Goal: Task Accomplishment & Management: Manage account settings

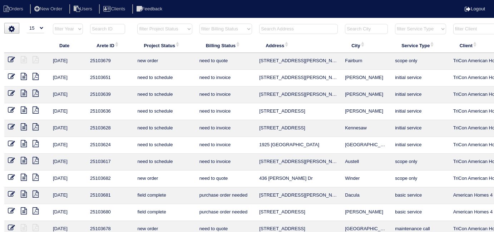
select select "15"
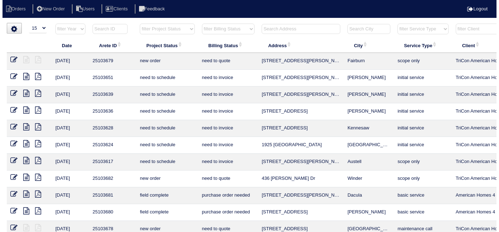
scroll to position [0, 6]
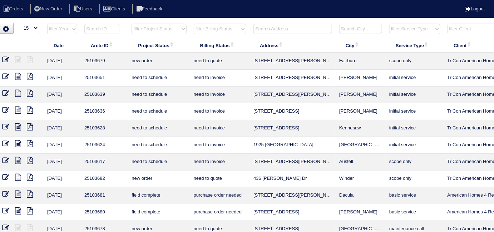
click at [264, 29] on input "text" at bounding box center [293, 29] width 79 height 10
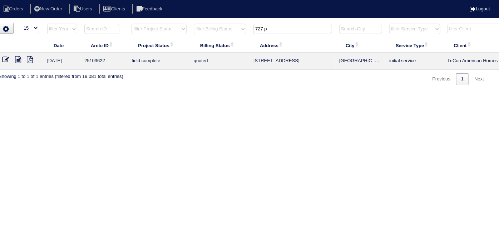
type input "727 p"
click at [5, 57] on icon at bounding box center [5, 59] width 7 height 7
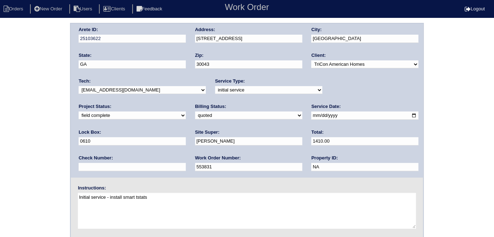
click at [195, 114] on select "need to quote quoted need to invoice invoiced paid warranty purchase order need…" at bounding box center [248, 116] width 107 height 8
click at [195, 140] on input "Daniel Rodriguez" at bounding box center [248, 141] width 107 height 8
drag, startPoint x: 95, startPoint y: 111, endPoint x: 96, endPoint y: 116, distance: 4.7
click at [195, 112] on select "need to quote quoted need to invoice invoiced paid warranty purchase order need…" at bounding box center [248, 116] width 107 height 8
select select "need to invoice"
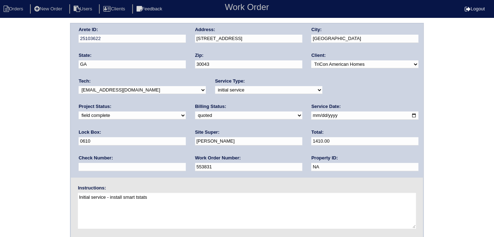
click at [195, 112] on select "need to quote quoted need to invoice invoiced paid warranty purchase order need…" at bounding box center [248, 116] width 107 height 8
click at [30, 137] on div "Arete ID: 25103622 Address: 727 Pine Ln City: Lawrenceville State: GA Zip: 3004…" at bounding box center [247, 167] width 494 height 289
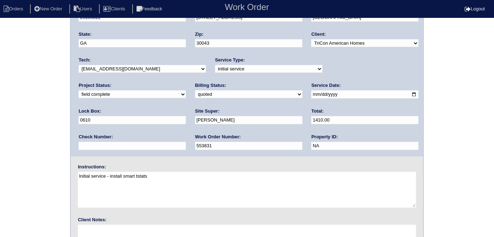
scroll to position [73, 0]
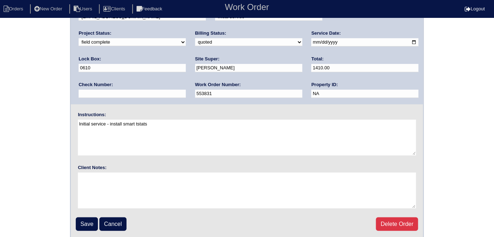
click at [11, 88] on div "Arete ID: 25103622 Address: 727 Pine Ln City: Lawrenceville State: GA Zip: 3004…" at bounding box center [247, 94] width 494 height 289
click at [85, 220] on input "Save" at bounding box center [87, 224] width 22 height 14
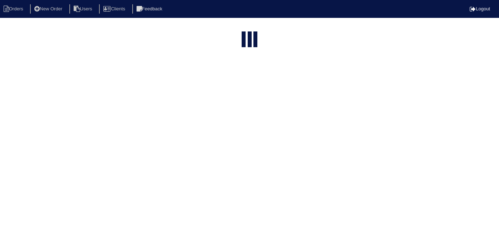
select select "15"
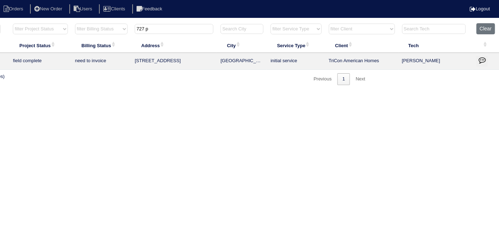
click at [479, 61] on icon "button" at bounding box center [482, 60] width 7 height 7
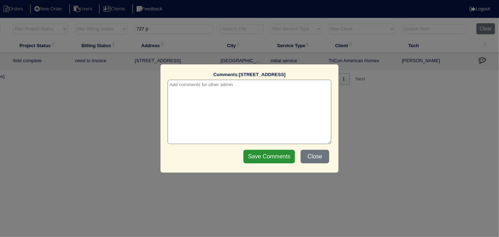
click at [205, 87] on textarea at bounding box center [250, 112] width 164 height 64
paste textarea "Duct cleaning"
type textarea "[DATE] - Duct cleaning approved - Sent to [PERSON_NAME]"
click at [265, 161] on input "Save Comments" at bounding box center [270, 157] width 52 height 14
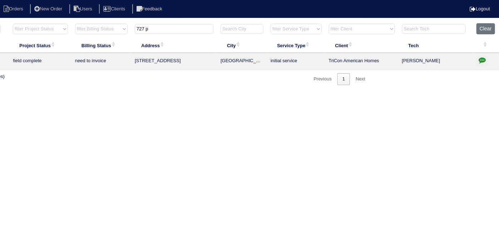
click at [152, 22] on html "Orders New Order Users Clients Feedback Logout Orders New Order Users Clients M…" at bounding box center [125, 46] width 499 height 92
drag, startPoint x: 156, startPoint y: 29, endPoint x: 101, endPoint y: 26, distance: 55.1
click at [103, 28] on tr "filter Year -- Any Year -- 2025 2024 2023 2022 2021 2020 2019 filter Project St…" at bounding box center [190, 30] width 620 height 15
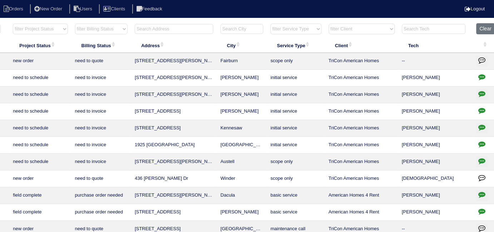
click at [177, 27] on input "text" at bounding box center [174, 29] width 79 height 10
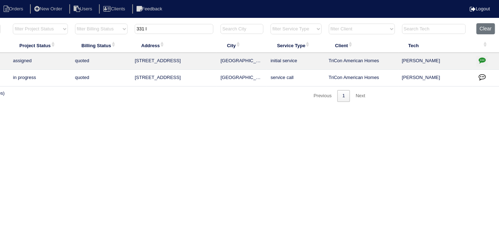
type input "331 l"
click at [480, 60] on icon "button" at bounding box center [482, 60] width 7 height 7
type textarea "10/1/25 - Tricon approved to add bypass - sent to Dan, Kim & Payton - rk"
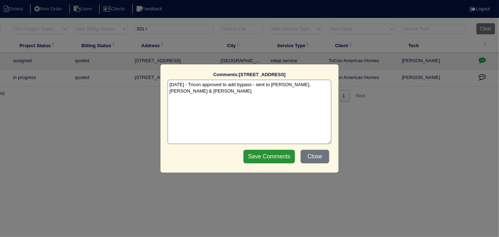
click at [328, 85] on textarea "10/1/25 - Tricon approved to add bypass - sent to Dan, Kim & Payton - rk" at bounding box center [250, 112] width 164 height 64
click at [327, 159] on button "Close" at bounding box center [315, 157] width 29 height 14
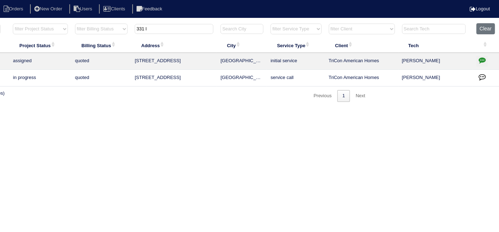
drag, startPoint x: 194, startPoint y: 31, endPoint x: 76, endPoint y: 8, distance: 120.2
click at [82, 23] on body "Orders New Order Users Clients Feedback Logout Orders New Order Users Clients M…" at bounding box center [125, 62] width 499 height 79
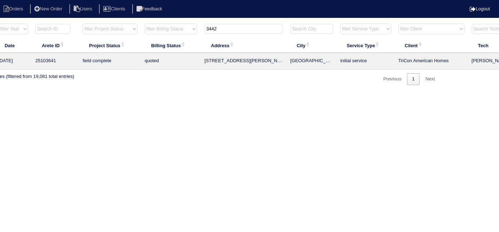
scroll to position [0, 0]
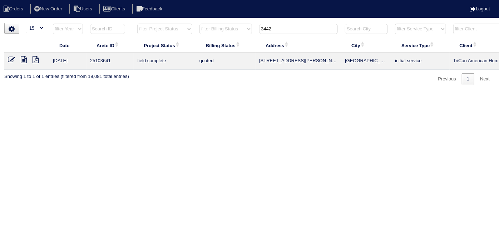
type input "3442"
click at [3, 58] on div "loading... ▼ 10 15 25 50 200 500 Search: Date Arete ID Project Status Billing S…" at bounding box center [249, 54] width 499 height 62
click at [8, 59] on td at bounding box center [26, 61] width 45 height 17
click at [11, 59] on icon at bounding box center [11, 59] width 7 height 7
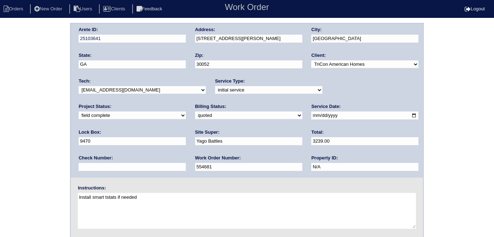
click at [195, 117] on select "need to quote quoted need to invoice invoiced paid warranty purchase order need…" at bounding box center [248, 116] width 107 height 8
select select "need to invoice"
click at [195, 112] on select "need to quote quoted need to invoice invoiced paid warranty purchase order need…" at bounding box center [248, 116] width 107 height 8
click at [45, 132] on div "Arete ID: 25103641 Address: 3442 Woodruff Ridge Ln SW City: Loganville State: G…" at bounding box center [247, 167] width 494 height 289
click at [28, 115] on div "Arete ID: 25103641 Address: 3442 Woodruff Ridge Ln SW City: Loganville State: G…" at bounding box center [247, 167] width 494 height 289
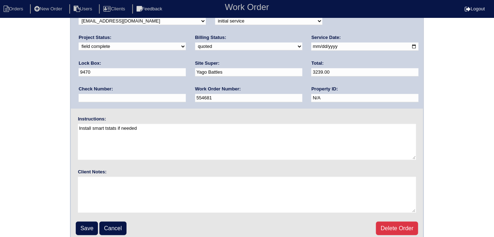
scroll to position [73, 0]
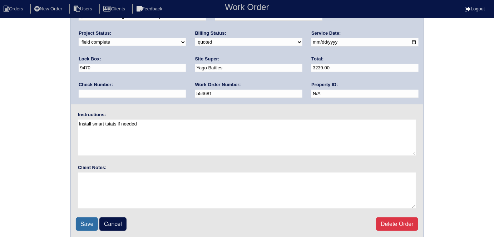
drag, startPoint x: 80, startPoint y: 224, endPoint x: 81, endPoint y: 217, distance: 6.4
click at [81, 222] on input "Save" at bounding box center [87, 224] width 22 height 14
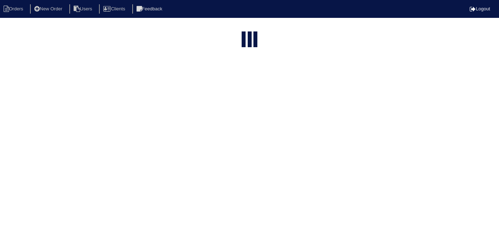
select select "15"
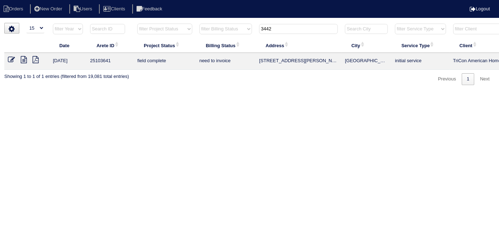
scroll to position [0, 124]
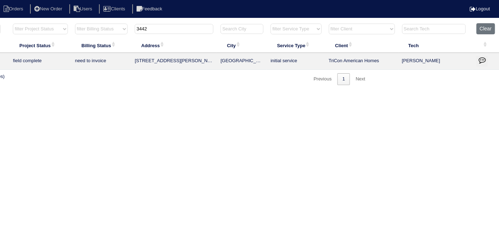
click at [481, 61] on icon "button" at bounding box center [482, 60] width 7 height 7
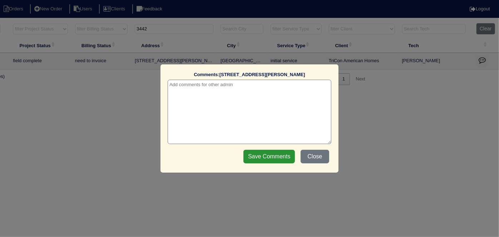
click at [234, 86] on textarea at bounding box center [250, 112] width 164 height 64
paste textarea "Duct cleaning"
type textarea "[DATE] - Duct cleaning approved - Sent to [PERSON_NAME]"
click at [258, 153] on input "Save Comments" at bounding box center [270, 157] width 52 height 14
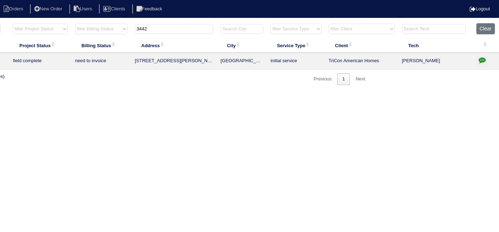
click at [50, 0] on html "Orders New Order Users Clients Feedback Logout Orders New Order Users Clients M…" at bounding box center [125, 46] width 499 height 92
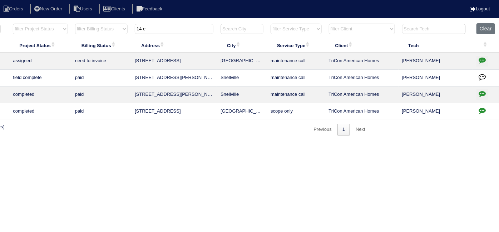
click at [479, 62] on icon "button" at bounding box center [482, 60] width 7 height 7
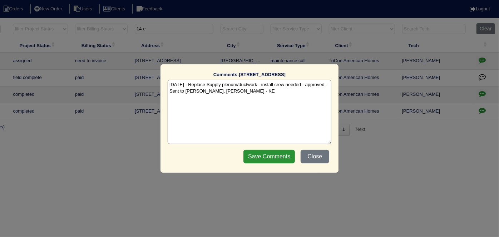
click at [248, 93] on textarea "[DATE] - Replace Supply plenum/ductwork - install crew needed - approved - Sent…" at bounding box center [250, 112] width 164 height 64
click at [314, 158] on button "Close" at bounding box center [315, 157] width 29 height 14
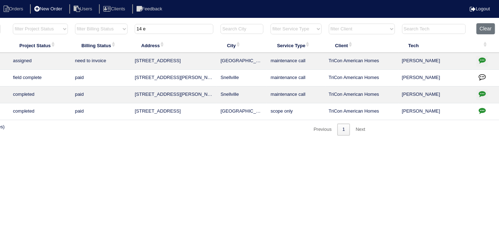
drag, startPoint x: 172, startPoint y: 28, endPoint x: 73, endPoint y: 8, distance: 101.1
click at [81, 23] on body "Orders New Order Users Clients Feedback Logout Orders New Order Users Clients M…" at bounding box center [125, 79] width 499 height 113
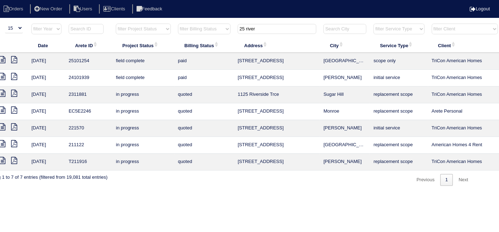
scroll to position [0, 0]
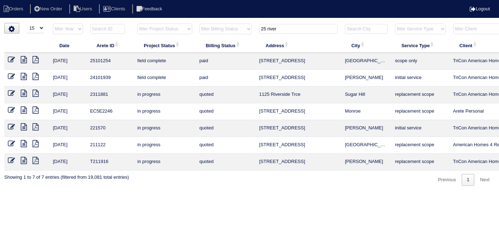
type input "25 river"
click at [23, 76] on icon at bounding box center [24, 76] width 6 height 7
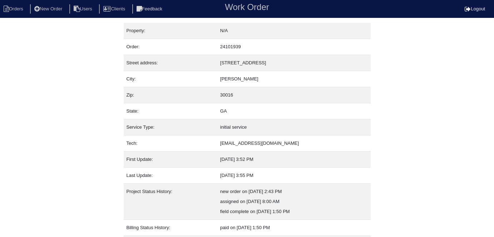
scroll to position [38, 0]
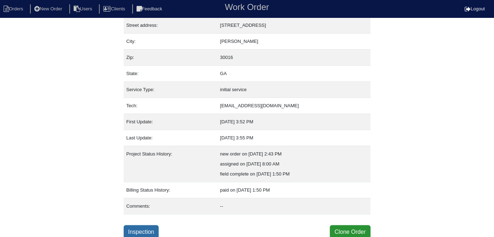
click at [146, 231] on link "Inspection" at bounding box center [141, 232] width 35 height 14
select select "0"
select select "[PERSON_NAME]"
select select "1"
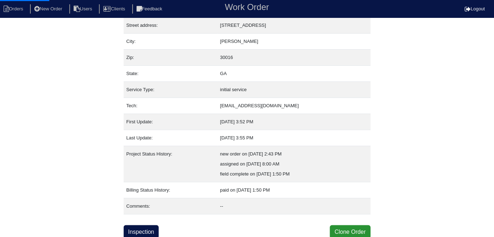
select select "0"
select select "1"
select select "0"
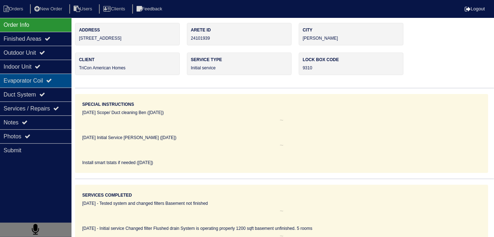
drag, startPoint x: 32, startPoint y: 57, endPoint x: 32, endPoint y: 73, distance: 16.5
click at [32, 57] on div "Outdoor Unit" at bounding box center [36, 53] width 72 height 14
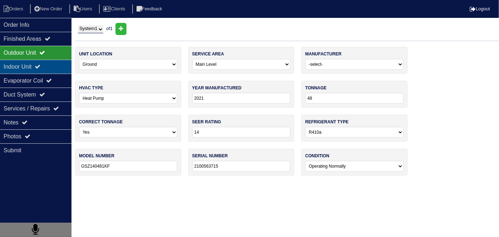
click at [32, 66] on div "Indoor Unit" at bounding box center [36, 67] width 72 height 14
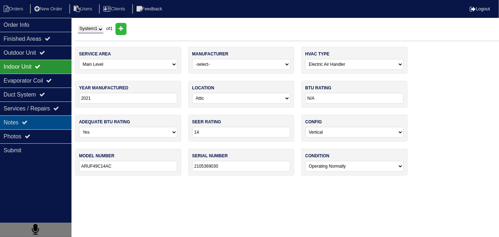
click at [19, 123] on div "Notes" at bounding box center [36, 123] width 72 height 14
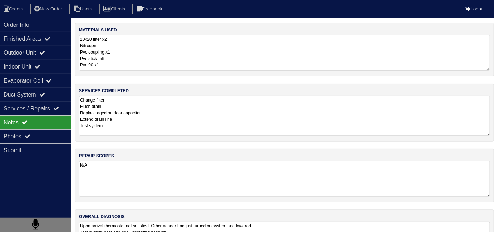
click at [177, 124] on textarea "Change filter Flush drain Replace aged outdoor capacitor Extend drain line Test…" at bounding box center [284, 116] width 411 height 40
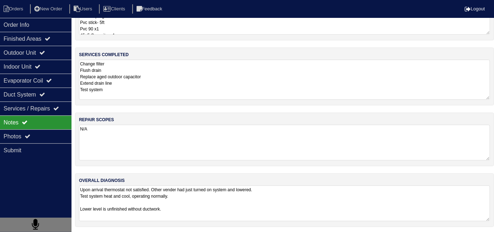
scroll to position [31, 0]
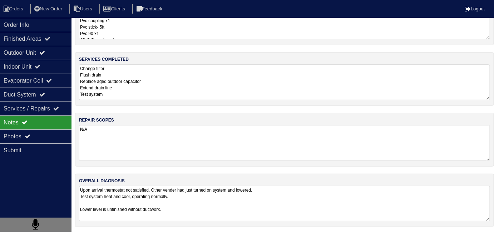
click at [285, 209] on textarea "Upon arrival thermostat not satisfied. Other vender had just turned on system a…" at bounding box center [284, 203] width 411 height 35
click at [197, 87] on textarea "Change filter Flush drain Replace aged outdoor capacitor Extend drain line Test…" at bounding box center [284, 82] width 411 height 36
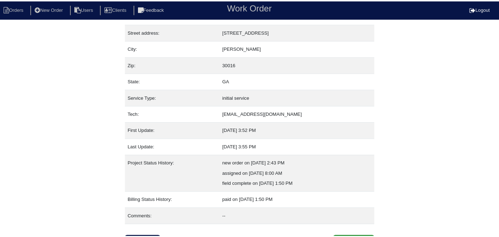
scroll to position [38, 0]
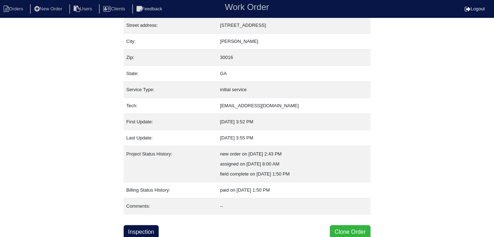
click at [348, 225] on button "Clone Order" at bounding box center [350, 232] width 40 height 14
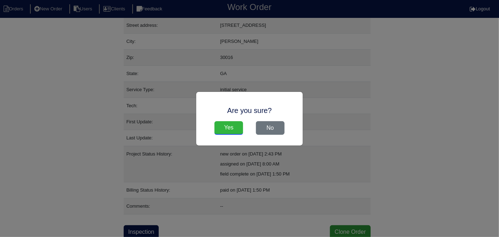
click at [241, 130] on input "Yes" at bounding box center [229, 128] width 29 height 14
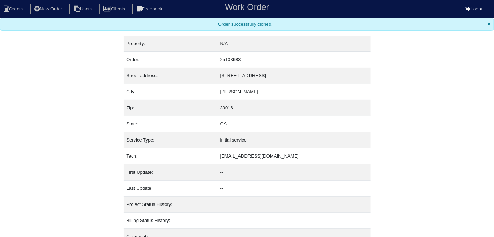
click at [18, 11] on li "Orders" at bounding box center [14, 9] width 29 height 10
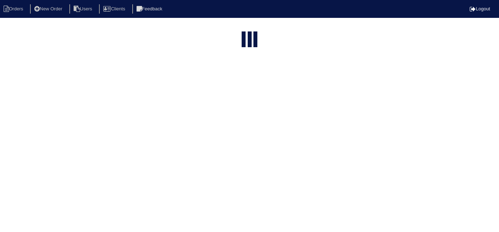
select select "15"
type input "25 river"
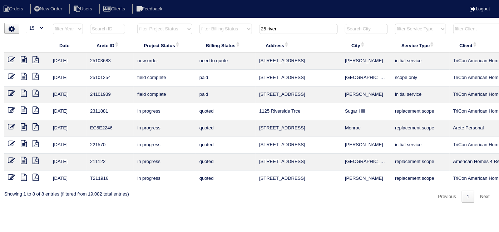
click at [10, 59] on icon at bounding box center [11, 59] width 7 height 7
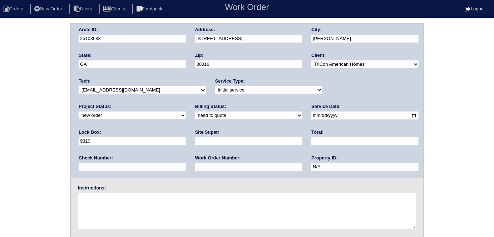
click at [195, 140] on input "text" at bounding box center [248, 141] width 107 height 8
type input "Errol Cadet"
click at [195, 163] on input "text" at bounding box center [248, 167] width 107 height 8
type input "556418"
click at [102, 213] on textarea at bounding box center [247, 211] width 338 height 36
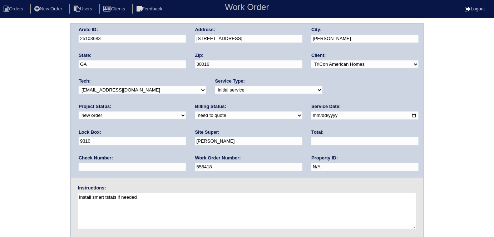
type textarea "Install smart tstats if needed"
drag, startPoint x: 264, startPoint y: 36, endPoint x: 203, endPoint y: 38, distance: 60.8
click at [203, 38] on input "[STREET_ADDRESS]" at bounding box center [248, 39] width 107 height 8
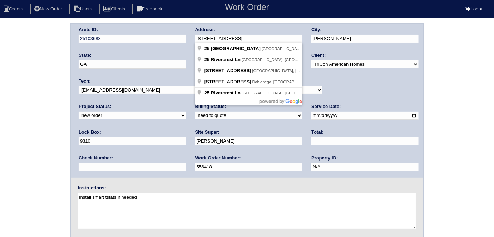
click at [198, 36] on input "[STREET_ADDRESS]" at bounding box center [248, 39] width 107 height 8
drag, startPoint x: 244, startPoint y: 37, endPoint x: 193, endPoint y: 37, distance: 50.8
click at [193, 37] on div "Arete ID: 25103683 Address: 25 Rivercrest Ln City: Covington State: GA Zip: 300…" at bounding box center [247, 101] width 353 height 154
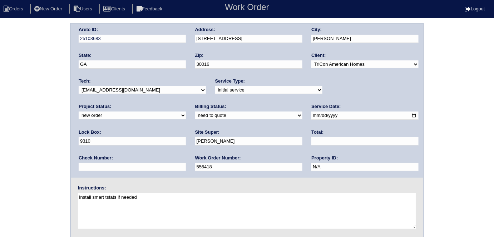
drag, startPoint x: 16, startPoint y: 59, endPoint x: 93, endPoint y: 70, distance: 77.7
click at [15, 59] on div "Arete ID: 25103683 Address: 25 Rivercrest Ln City: Covington State: GA Zip: 300…" at bounding box center [247, 167] width 494 height 289
drag, startPoint x: 50, startPoint y: 78, endPoint x: 59, endPoint y: 113, distance: 35.4
click at [50, 79] on div "Arete ID: 25103683 Address: 25 Rivercrest Ln City: Covington State: GA Zip: 300…" at bounding box center [247, 167] width 494 height 289
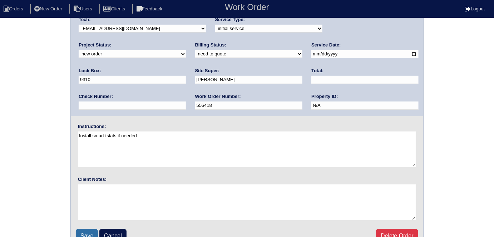
scroll to position [73, 0]
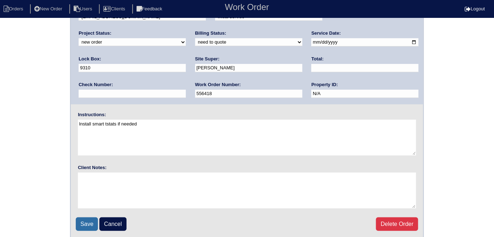
click at [87, 220] on input "Save" at bounding box center [87, 224] width 22 height 14
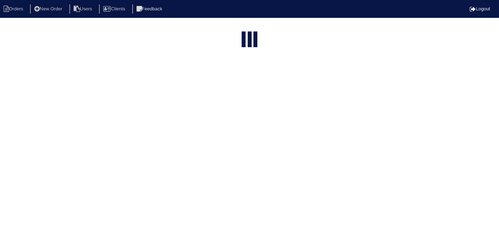
select select "15"
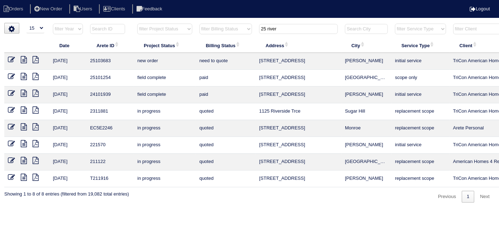
drag, startPoint x: 288, startPoint y: 32, endPoint x: 139, endPoint y: 21, distance: 149.6
click at [149, 23] on div "▼ 10 15 25 50 200 500 Search: Date Arete ID Project Status Billing Status Addre…" at bounding box center [249, 113] width 491 height 180
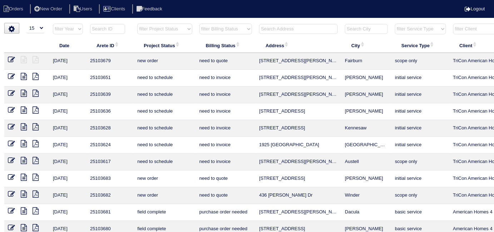
click at [280, 29] on input "text" at bounding box center [298, 29] width 79 height 10
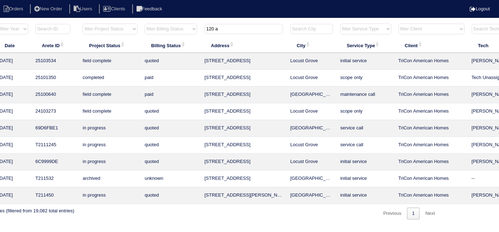
scroll to position [0, 124]
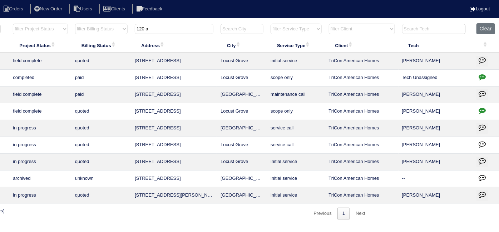
type input "120 a"
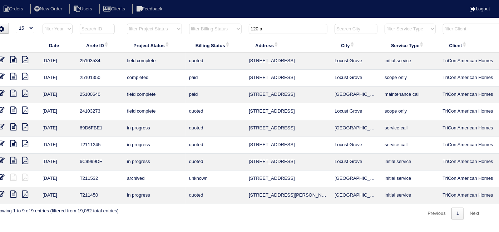
scroll to position [0, 0]
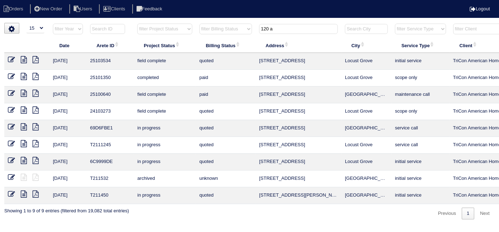
click at [12, 59] on icon at bounding box center [11, 59] width 7 height 7
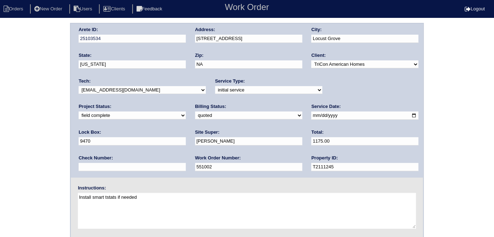
click at [195, 119] on div "Billing Status: need to quote quoted need to invoice invoiced paid warranty pur…" at bounding box center [248, 113] width 107 height 20
click at [195, 112] on select "need to quote quoted need to invoice invoiced paid warranty purchase order need…" at bounding box center [248, 116] width 107 height 8
select select "need to invoice"
click at [195, 112] on select "need to quote quoted need to invoice invoiced paid warranty purchase order need…" at bounding box center [248, 116] width 107 height 8
drag, startPoint x: 54, startPoint y: 141, endPoint x: 65, endPoint y: 122, distance: 21.6
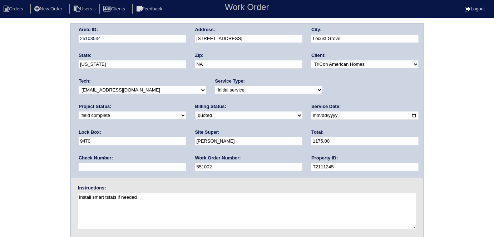
click at [54, 141] on div "Arete ID: 25103534 Address: 120 Astilbe Meadow Drive City: Locust Grove State: …" at bounding box center [247, 167] width 494 height 289
click at [40, 125] on div "Arete ID: 25103534 Address: 120 Astilbe Meadow Drive City: Locust Grove State: …" at bounding box center [247, 167] width 494 height 289
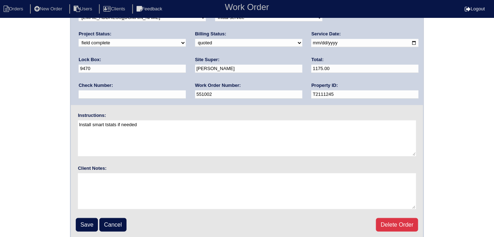
scroll to position [73, 0]
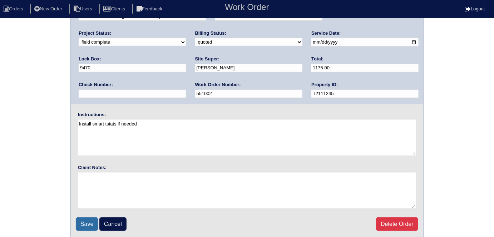
click at [86, 220] on input "Save" at bounding box center [87, 224] width 22 height 14
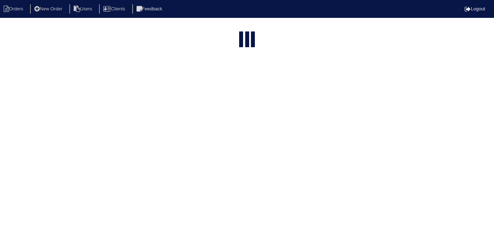
select select "15"
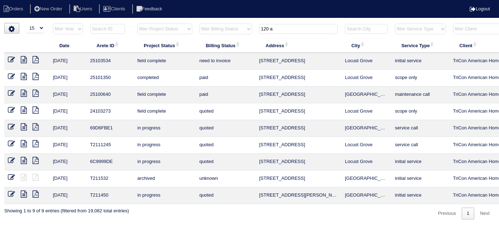
scroll to position [0, 124]
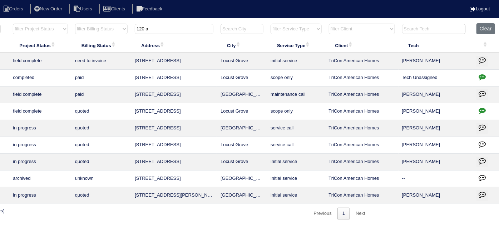
click at [480, 61] on icon "button" at bounding box center [482, 60] width 7 height 7
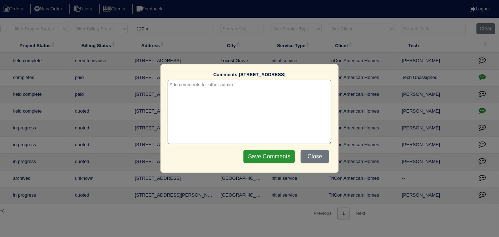
click at [204, 89] on textarea at bounding box center [250, 112] width 164 height 64
paste textarea "Duct cleaning"
type textarea "10/6/25 - Duct cleaning approved - Sent to Dan - KE"
drag, startPoint x: 252, startPoint y: 160, endPoint x: 251, endPoint y: 151, distance: 8.7
click at [252, 158] on input "Save Comments" at bounding box center [270, 157] width 52 height 14
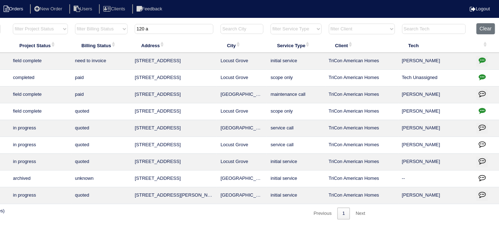
drag, startPoint x: 163, startPoint y: 33, endPoint x: 0, endPoint y: 9, distance: 165.2
click at [30, 23] on body "Orders New Order Users Clients Feedback Logout Orders New Order Users Clients M…" at bounding box center [125, 121] width 499 height 197
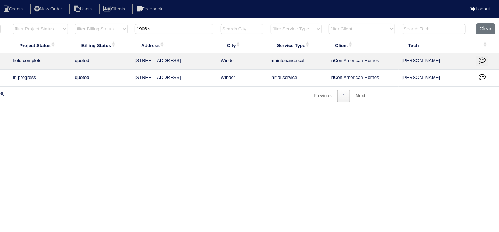
scroll to position [0, 0]
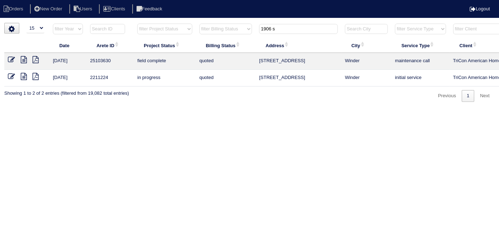
type input "1906 s"
click at [10, 61] on icon at bounding box center [11, 59] width 7 height 7
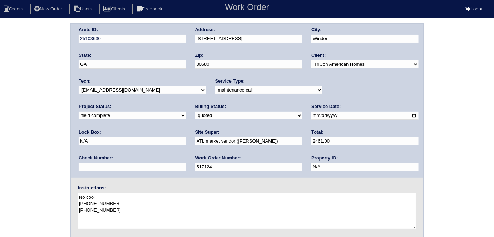
click at [28, 141] on div "Arete ID: 25103630 Address: [STREET_ADDRESS] City: Winder State: [GEOGRAPHIC_DA…" at bounding box center [247, 167] width 494 height 289
click at [195, 116] on select "need to quote quoted need to invoice invoiced paid warranty purchase order need…" at bounding box center [248, 116] width 107 height 8
select select "need to invoice"
click at [195, 112] on select "need to quote quoted need to invoice invoiced paid warranty purchase order need…" at bounding box center [248, 116] width 107 height 8
drag, startPoint x: 31, startPoint y: 150, endPoint x: 38, endPoint y: 151, distance: 6.4
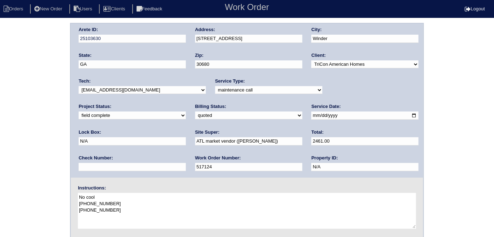
click at [32, 151] on div "Arete ID: 25103630 Address: 1906 Sandalwood Ct City: Winder State: GA Zip: 3068…" at bounding box center [247, 167] width 494 height 289
click at [186, 112] on select "new order assigned in progress field complete need to schedule admin review arc…" at bounding box center [132, 116] width 107 height 8
select select "need to schedule"
click at [186, 112] on select "new order assigned in progress field complete need to schedule admin review arc…" at bounding box center [132, 116] width 107 height 8
click at [312, 116] on input "2025-10-02" at bounding box center [365, 116] width 107 height 8
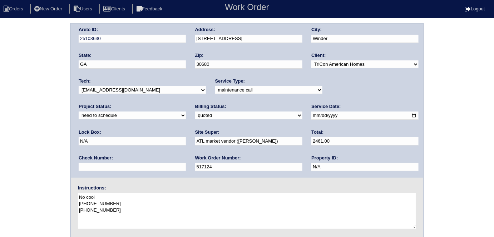
type input "2025-10-07"
click at [0, 140] on div "Arete ID: 25103630 Address: 1906 Sandalwood Ct City: Winder State: GA Zip: 3068…" at bounding box center [247, 167] width 494 height 289
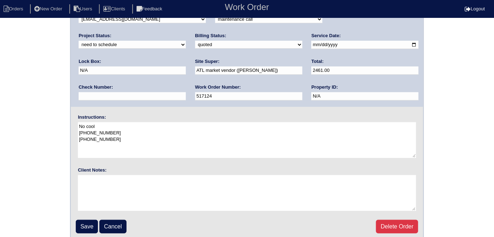
scroll to position [73, 0]
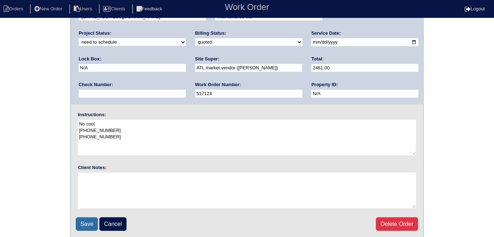
click at [87, 220] on input "Save" at bounding box center [87, 224] width 22 height 14
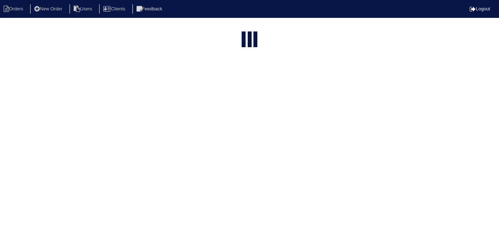
select select "15"
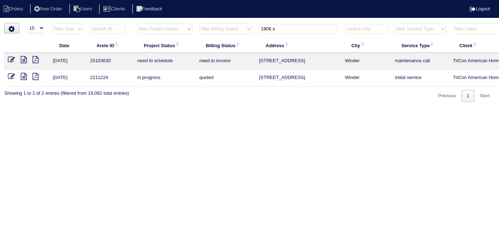
click at [25, 58] on icon at bounding box center [24, 59] width 6 height 7
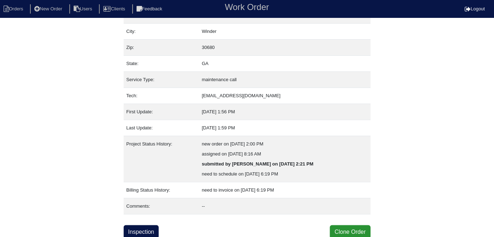
scroll to position [48, 0]
click at [141, 225] on link "Inspection" at bounding box center [141, 232] width 35 height 14
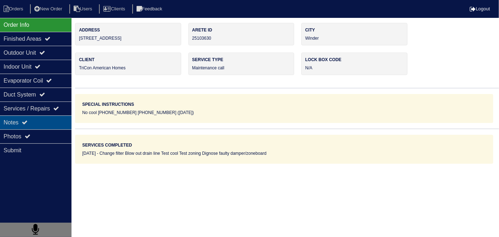
click at [28, 124] on icon at bounding box center [25, 122] width 6 height 6
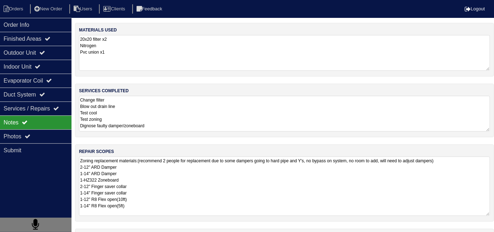
click at [208, 176] on textarea "Zoning replacement materials:(recommend 2 people for replacement due to some da…" at bounding box center [284, 186] width 411 height 59
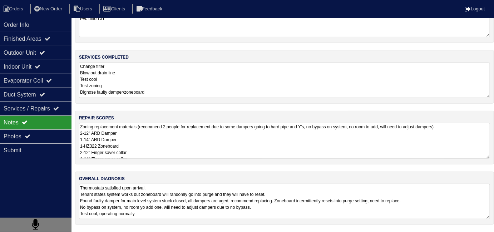
scroll to position [31, 0]
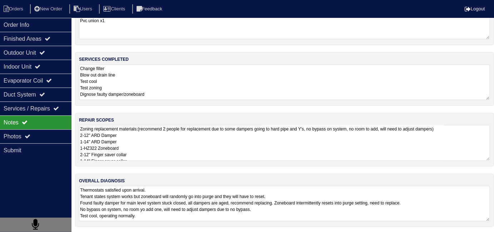
click at [382, 207] on textarea "Thermostats satisfied upon arrival. Tenant states system works but zoneboard wi…" at bounding box center [284, 203] width 411 height 35
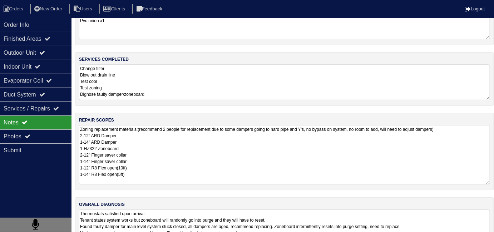
click at [213, 146] on textarea "Zoning replacement materials:(recommend 2 people for replacement due to some da…" at bounding box center [284, 154] width 411 height 59
drag, startPoint x: 230, startPoint y: 127, endPoint x: 148, endPoint y: 129, distance: 82.0
click at [148, 129] on textarea "Zoning replacement materials:(recommend 2 people for replacement due to some da…" at bounding box center [284, 154] width 411 height 59
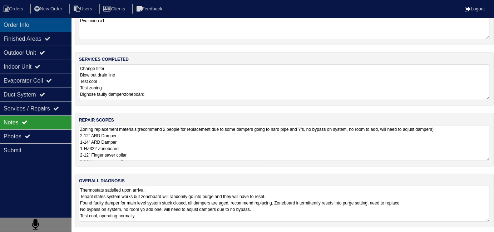
click at [36, 27] on div "Order Info" at bounding box center [36, 25] width 72 height 14
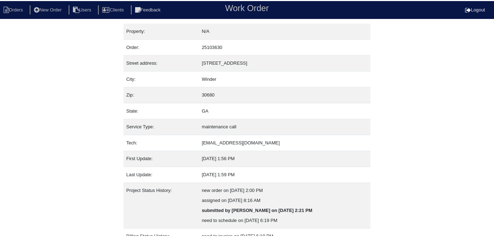
scroll to position [48, 0]
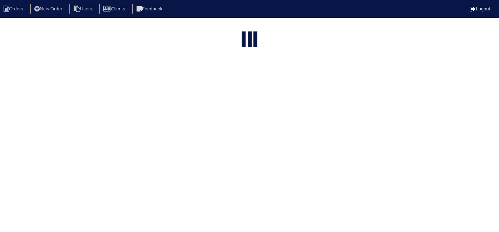
select select "15"
type input "1906 s"
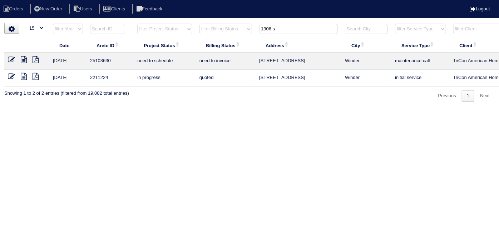
click at [9, 62] on icon at bounding box center [11, 59] width 7 height 7
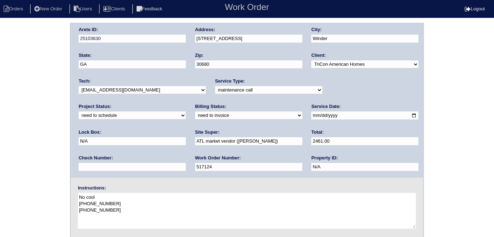
click at [195, 112] on select "need to quote quoted need to invoice invoiced paid warranty purchase order need…" at bounding box center [248, 116] width 107 height 8
click at [4, 129] on div "Arete ID: 25103630 Address: 1906 Sandalwood Ct City: Winder State: GA Zip: 3068…" at bounding box center [247, 167] width 494 height 289
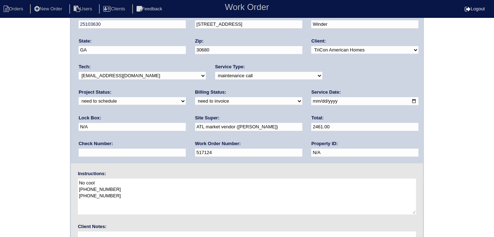
scroll to position [73, 0]
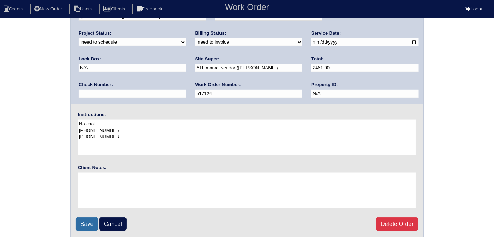
click at [81, 222] on input "Save" at bounding box center [87, 224] width 22 height 14
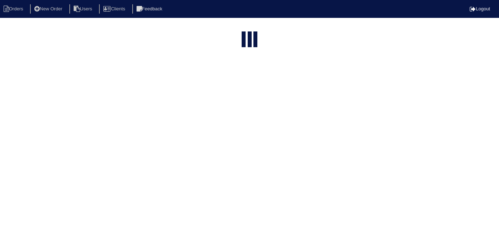
select select "15"
type input "1906 s"
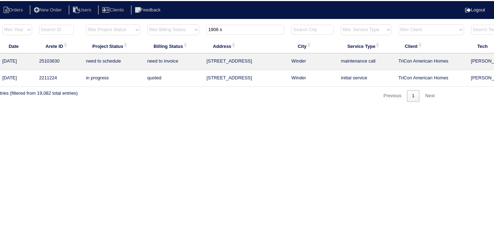
scroll to position [0, 124]
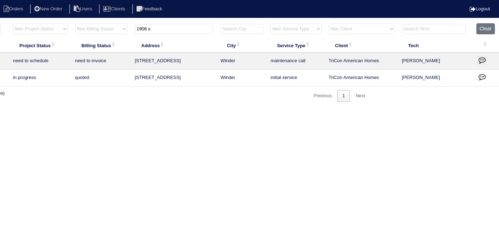
click at [482, 58] on icon "button" at bounding box center [482, 60] width 7 height 7
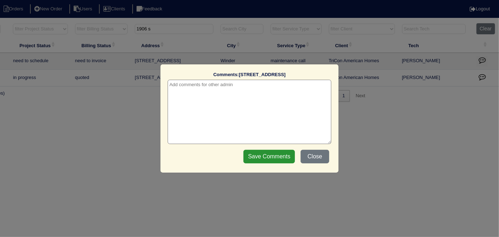
click at [238, 83] on textarea at bounding box center [250, 112] width 164 height 64
paste textarea "Replace Zoning"
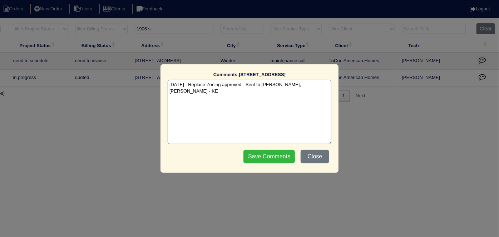
type textarea "[DATE] - Replace Zoning approved - Sent to [PERSON_NAME], [PERSON_NAME] - KE"
click at [264, 156] on input "Save Comments" at bounding box center [270, 157] width 52 height 14
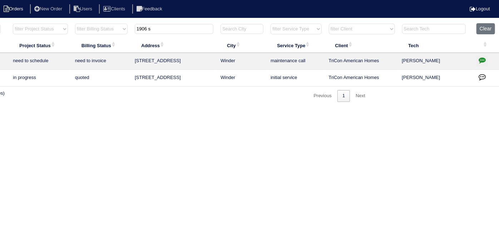
drag, startPoint x: 173, startPoint y: 28, endPoint x: 25, endPoint y: 13, distance: 148.8
click at [34, 23] on body "Orders New Order Users Clients Feedback Logout Orders New Order Users Clients M…" at bounding box center [125, 62] width 499 height 79
